Goal: Check status: Check status

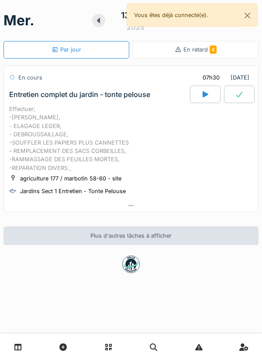
click at [219, 51] on div "En retard 4" at bounding box center [196, 49] width 126 height 17
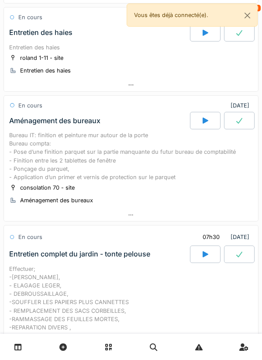
scroll to position [132, 0]
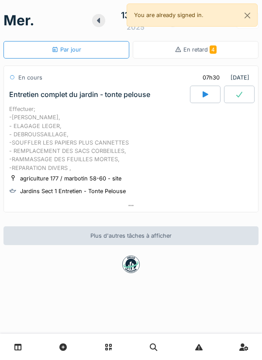
click at [197, 101] on div at bounding box center [205, 94] width 31 height 17
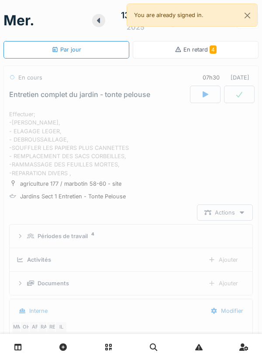
scroll to position [31, 0]
